Goal: Task Accomplishment & Management: Manage account settings

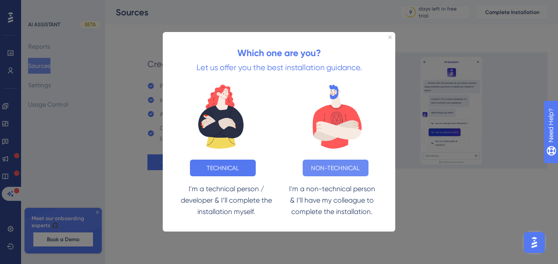
click at [327, 163] on button "NON-TECHNICAL" at bounding box center [336, 168] width 66 height 17
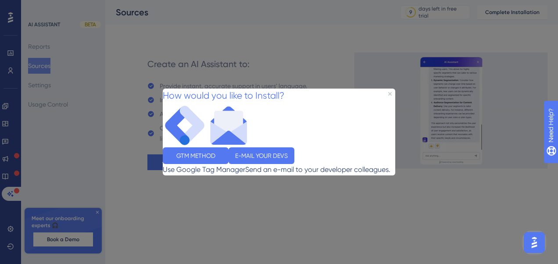
click at [330, 234] on div at bounding box center [279, 132] width 558 height 264
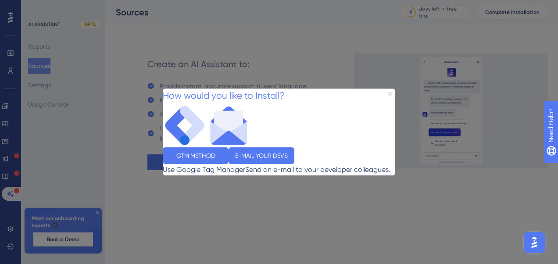
drag, startPoint x: 390, startPoint y: 60, endPoint x: 239, endPoint y: 221, distance: 220.9
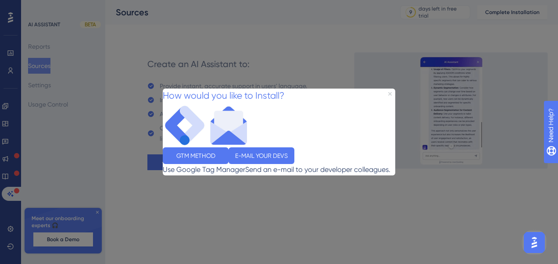
click at [390, 92] on icon "Close Preview" at bounding box center [390, 94] width 4 height 4
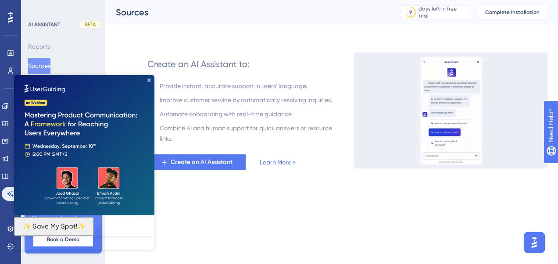
click at [14, 225] on html "✨ Save My Spot!✨" at bounding box center [84, 162] width 140 height 175
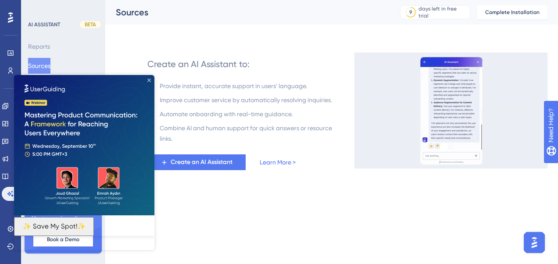
drag, startPoint x: 149, startPoint y: 81, endPoint x: 24, endPoint y: 227, distance: 192.8
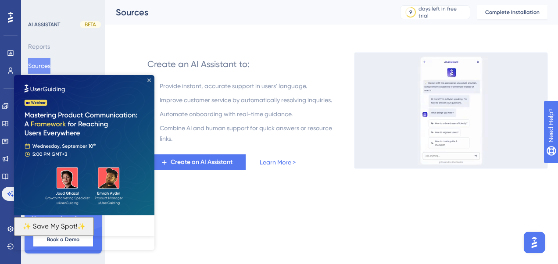
click at [149, 81] on icon "Close Preview" at bounding box center [149, 81] width 4 height 4
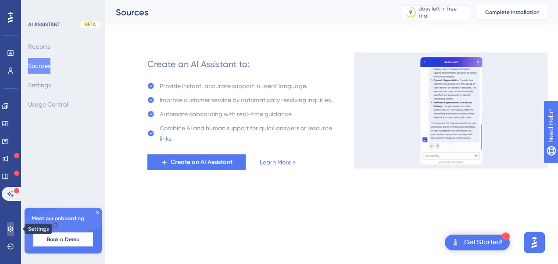
click at [10, 230] on icon at bounding box center [10, 228] width 7 height 7
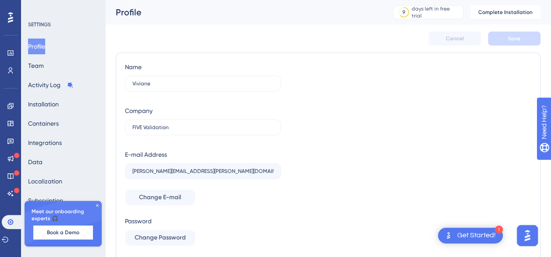
scroll to position [44, 0]
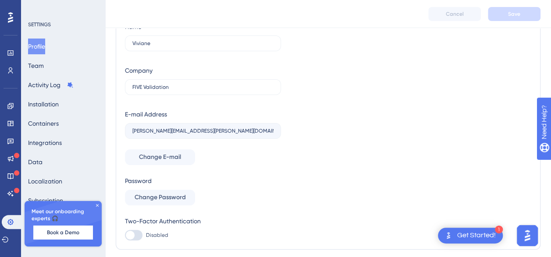
click at [96, 204] on icon at bounding box center [97, 205] width 5 height 5
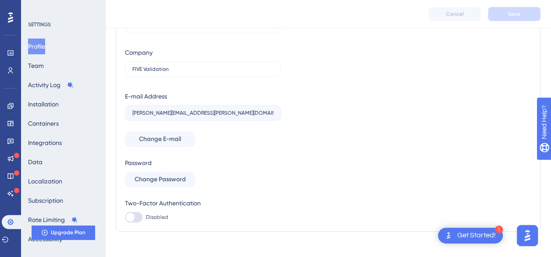
scroll to position [71, 0]
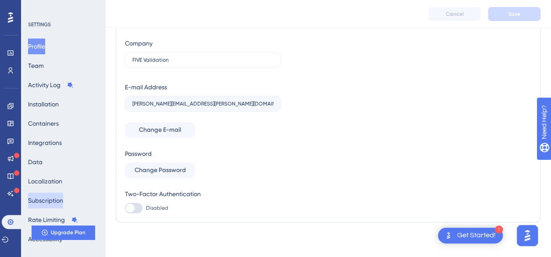
click at [61, 201] on button "Subscription" at bounding box center [45, 201] width 35 height 16
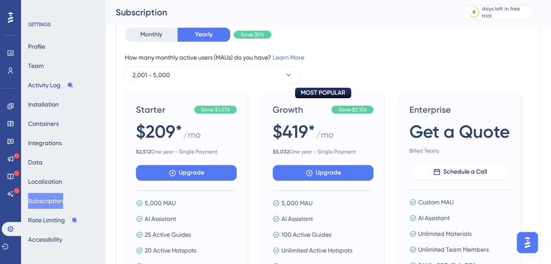
scroll to position [88, 0]
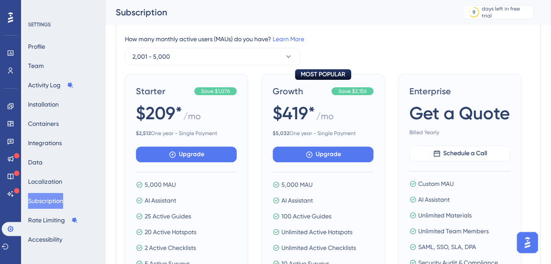
click at [193, 111] on span "/ mo" at bounding box center [192, 118] width 18 height 16
drag, startPoint x: 206, startPoint y: 115, endPoint x: 136, endPoint y: 112, distance: 70.7
click at [136, 112] on div "$209* / mo" at bounding box center [186, 113] width 101 height 25
drag, startPoint x: 136, startPoint y: 112, endPoint x: 230, endPoint y: 112, distance: 94.3
click at [230, 112] on div "$209* / mo" at bounding box center [186, 113] width 101 height 25
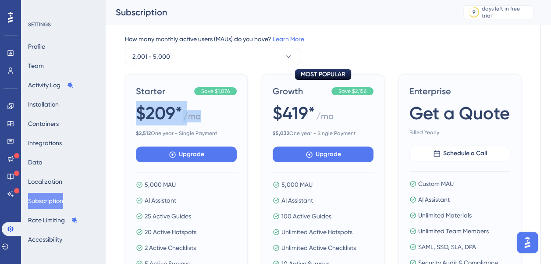
click at [202, 122] on div "$209* / mo" at bounding box center [186, 113] width 101 height 25
drag, startPoint x: 186, startPoint y: 113, endPoint x: 134, endPoint y: 111, distance: 52.3
click at [134, 111] on div "Starter Save $1,076 $209* / mo $ 2,512 One year - Single Payment Upgrade 5,000 …" at bounding box center [186, 201] width 123 height 255
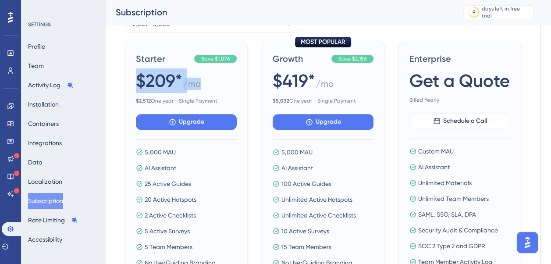
scroll to position [175, 0]
